Goal: Obtain resource: Download file/media

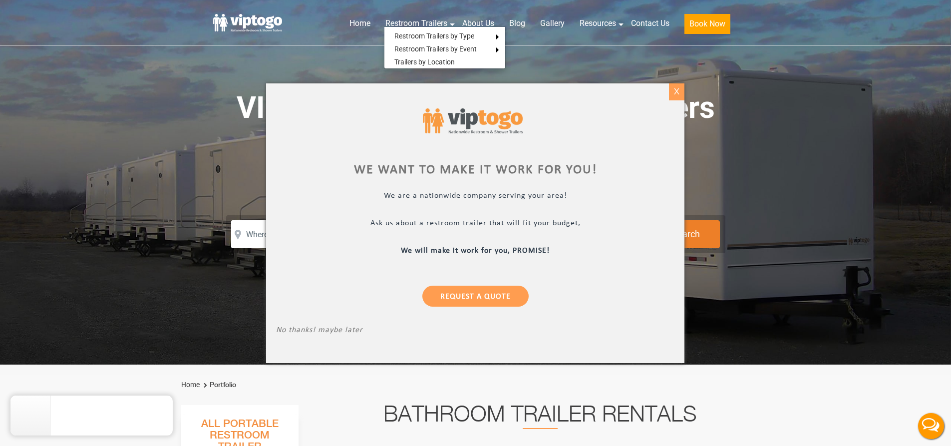
click at [669, 92] on div "X" at bounding box center [676, 91] width 15 height 17
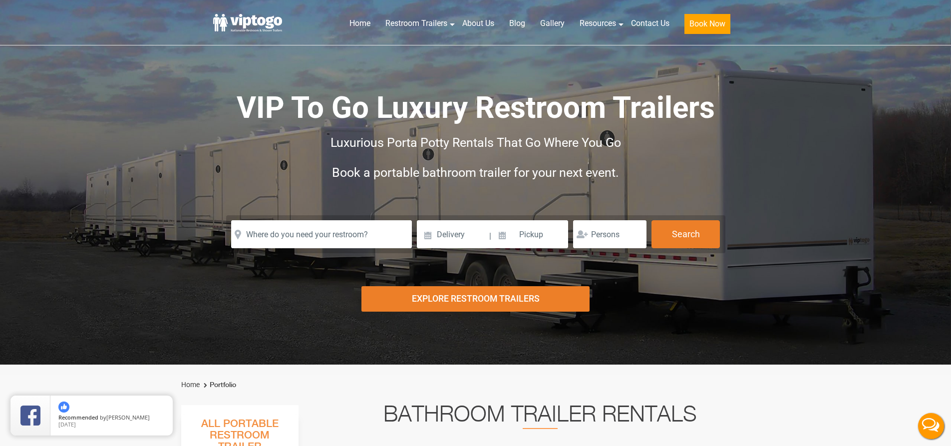
click at [440, 300] on div "Explore Restroom Trailers" at bounding box center [475, 298] width 228 height 25
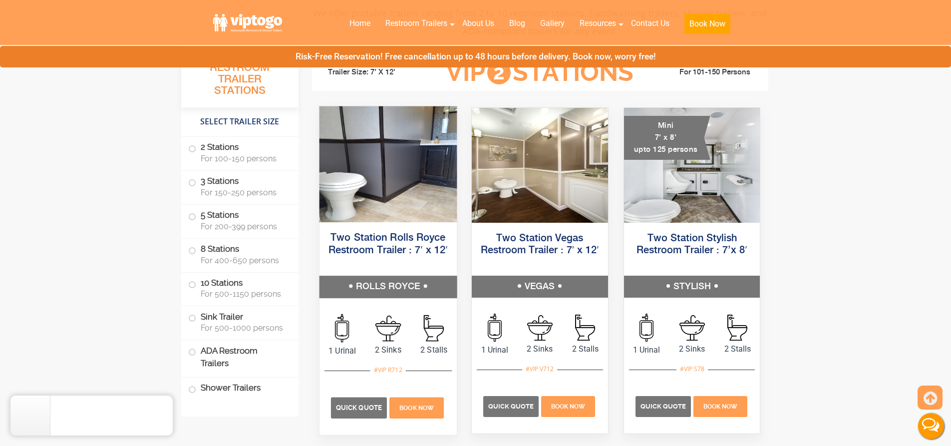
scroll to position [464, 0]
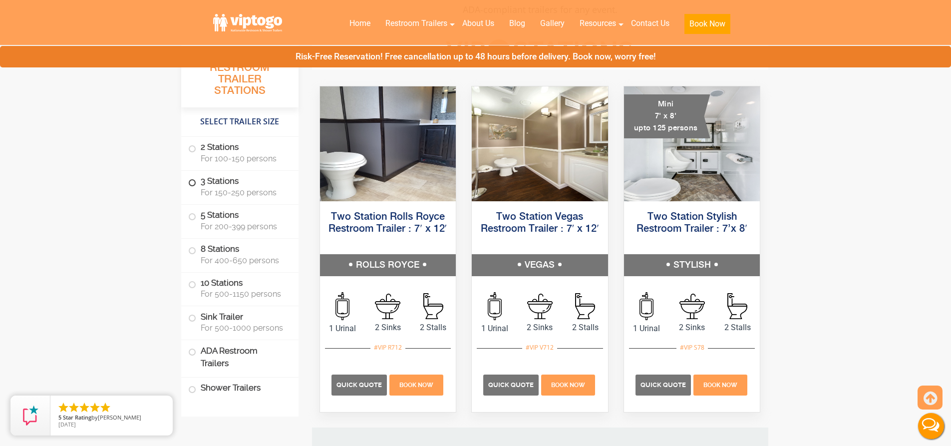
click at [188, 181] on label "3 Stations For 150-250 persons" at bounding box center [239, 186] width 103 height 31
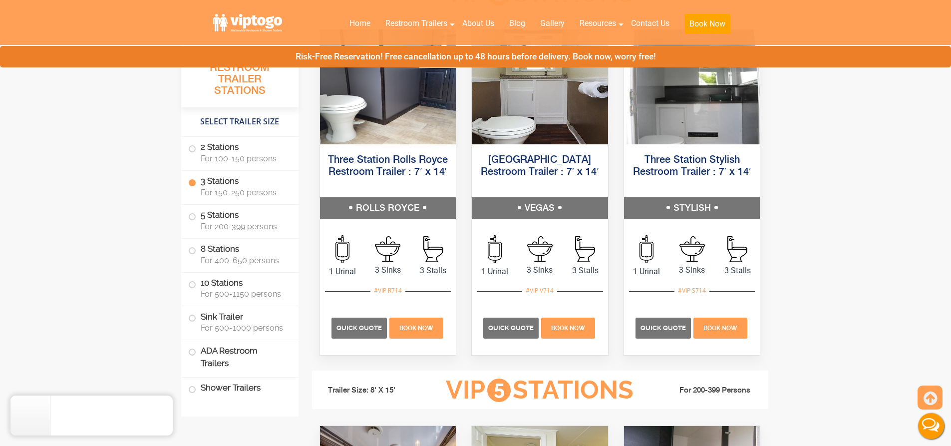
scroll to position [1114, 0]
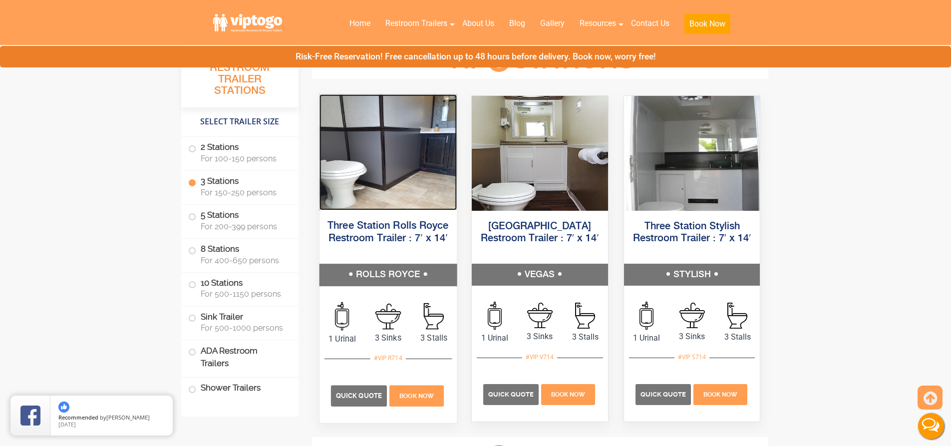
click at [385, 190] on img at bounding box center [387, 152] width 137 height 116
click at [390, 211] on div "Three Station Rolls Royce Restroom Trailer : 7′ x 14′ ROLLS ROYCE" at bounding box center [387, 252] width 153 height 83
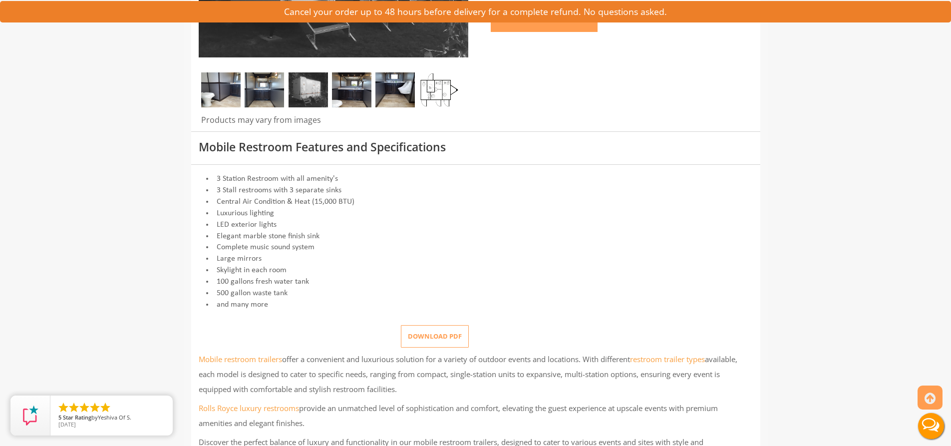
scroll to position [299, 0]
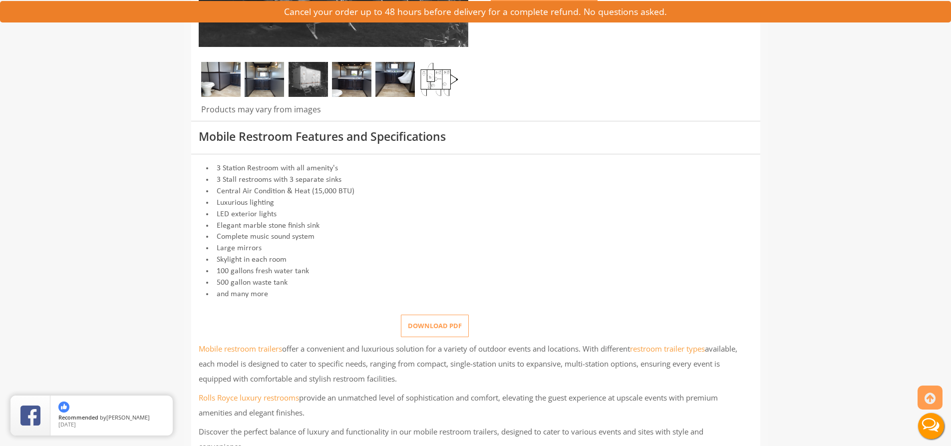
click at [431, 328] on button "Download pdf" at bounding box center [435, 325] width 68 height 22
click at [440, 328] on button "Download pdf" at bounding box center [435, 325] width 68 height 22
click at [455, 331] on button "Download pdf" at bounding box center [435, 325] width 68 height 22
